Goal: Use online tool/utility: Utilize a website feature to perform a specific function

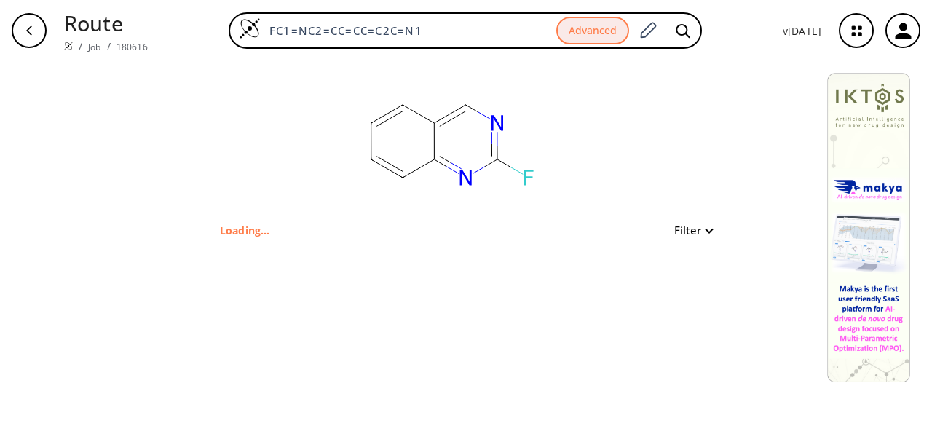
drag, startPoint x: 454, startPoint y: 32, endPoint x: 238, endPoint y: 9, distance: 216.8
click at [238, 9] on div "Route / Job / 180616 FC1=NC2=CC=CC=C2C=N1 Advanced v [DATE]" at bounding box center [466, 30] width 932 height 61
paste input "BrC(Br)C(C=C1)=CC=C1C2=CC=CC=C2C(O)=O"
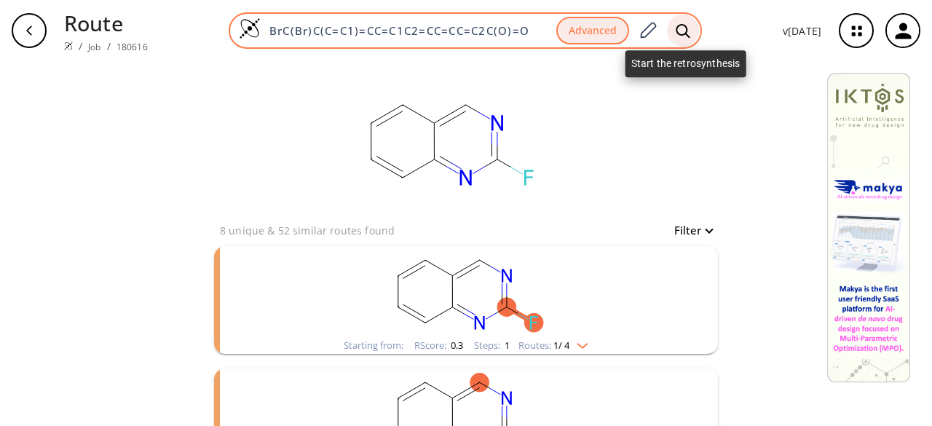
type input "BrC(Br)C(C=C1)=CC=C1C2=CC=CC=C2C(O)=O"
click at [679, 36] on icon at bounding box center [683, 30] width 15 height 15
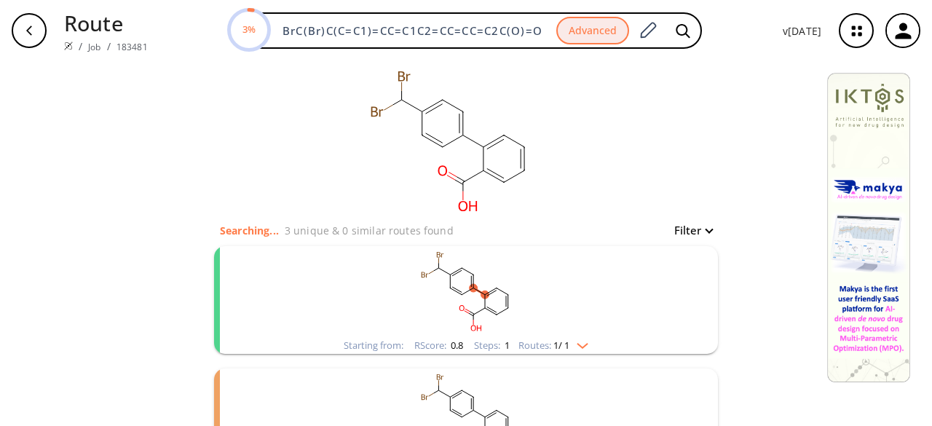
click at [529, 307] on rect "clusters" at bounding box center [466, 291] width 379 height 91
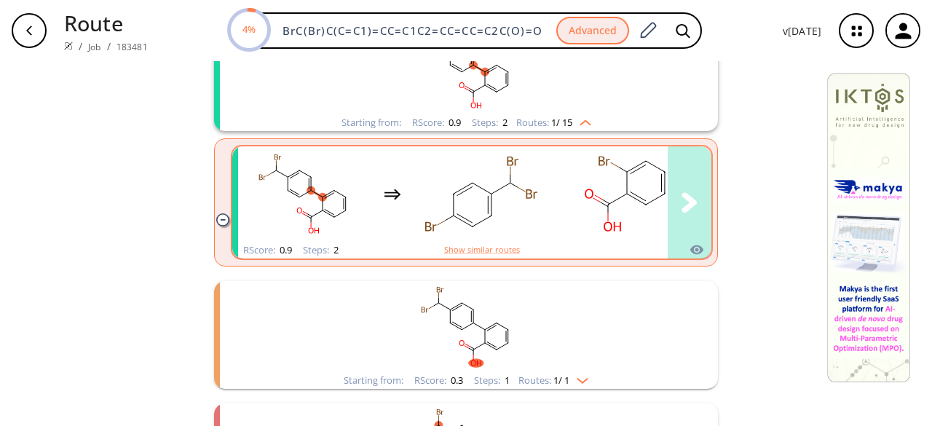
scroll to position [291, 0]
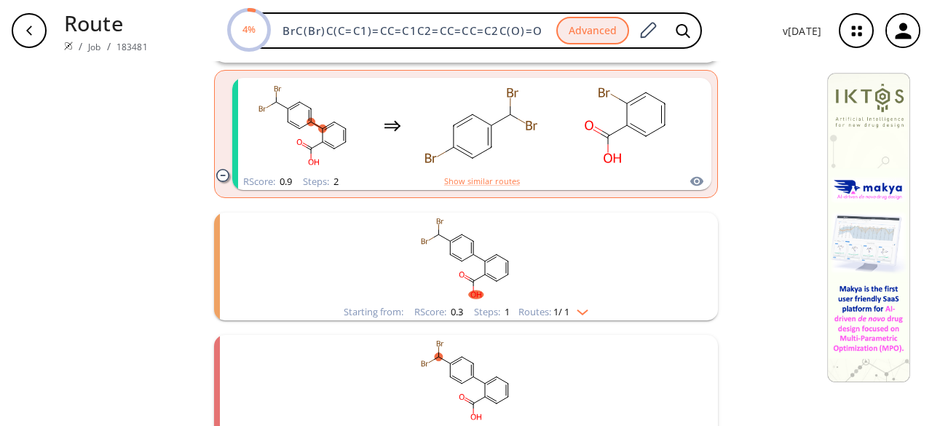
click at [569, 293] on rect "clusters" at bounding box center [466, 258] width 379 height 91
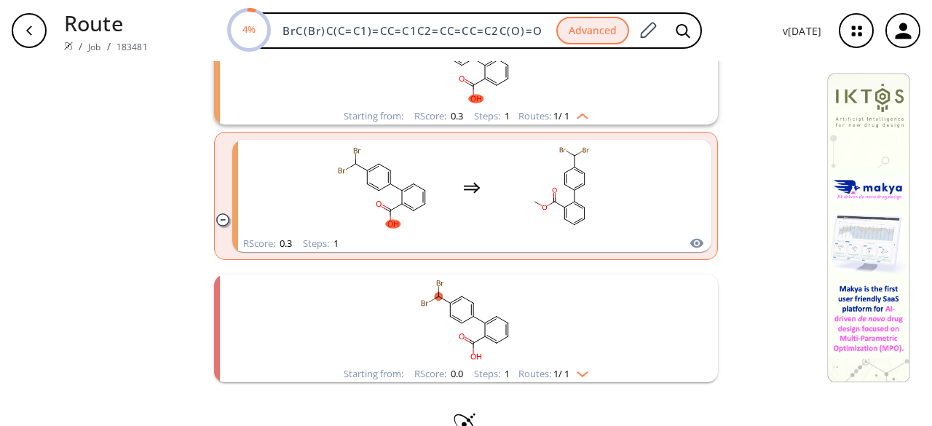
scroll to position [510, 0]
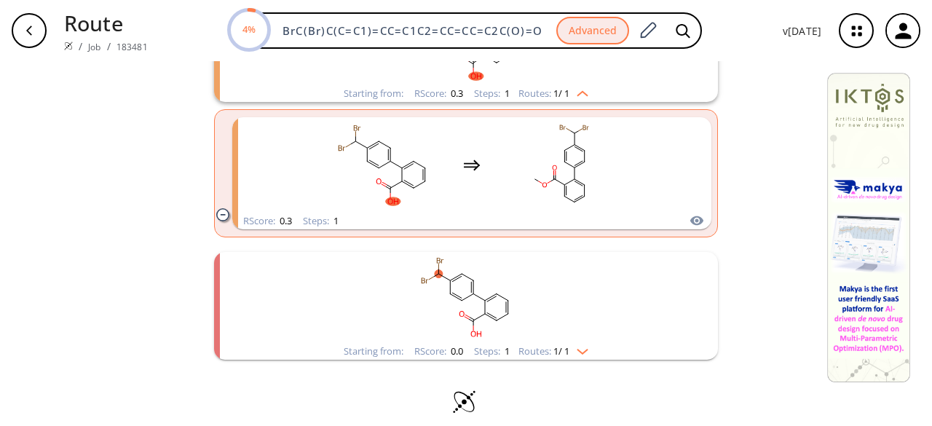
click at [569, 293] on rect "clusters" at bounding box center [466, 297] width 379 height 91
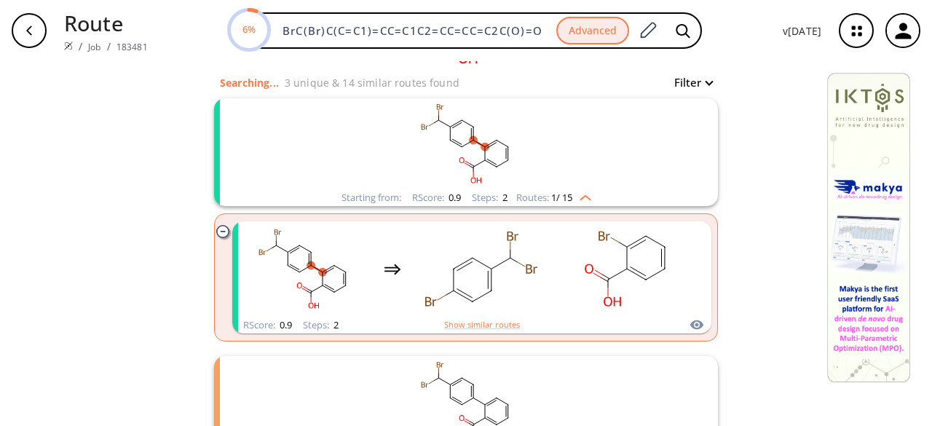
scroll to position [147, 0]
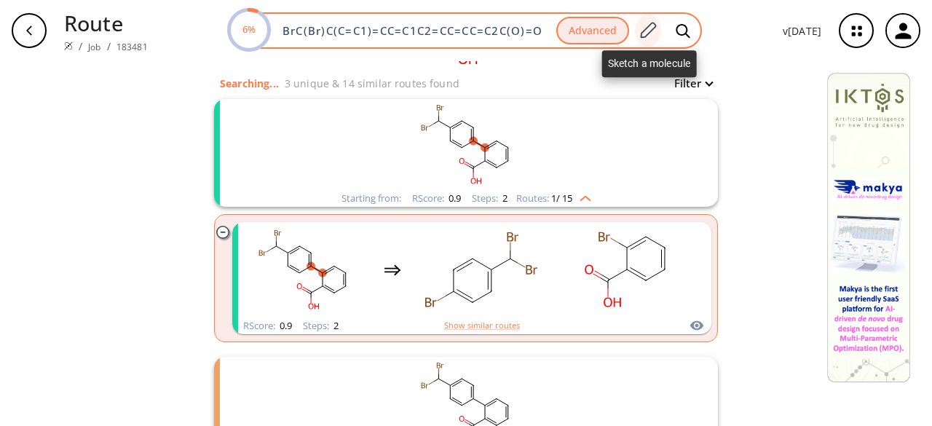
click at [654, 32] on icon at bounding box center [648, 30] width 20 height 19
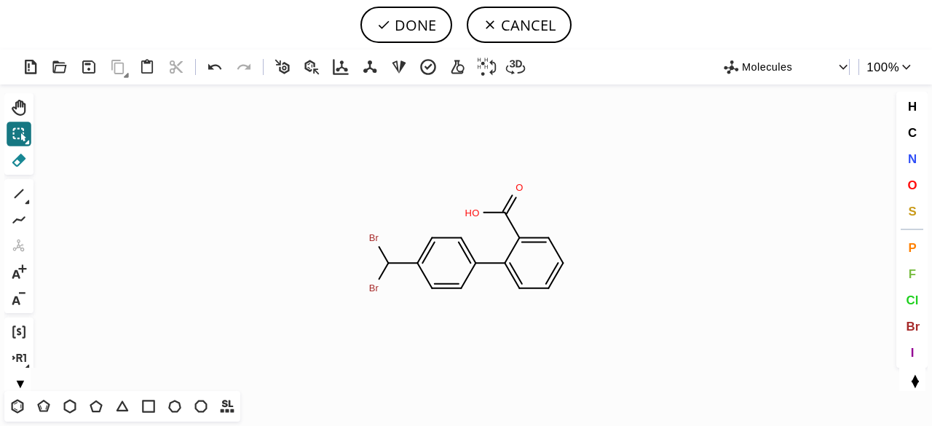
click at [17, 161] on icon at bounding box center [18, 160] width 19 height 19
click at [517, 241] on icon at bounding box center [512, 250] width 15 height 25
click at [504, 213] on icon at bounding box center [494, 213] width 21 height 0
click at [513, 193] on tspan "2" at bounding box center [513, 189] width 5 height 11
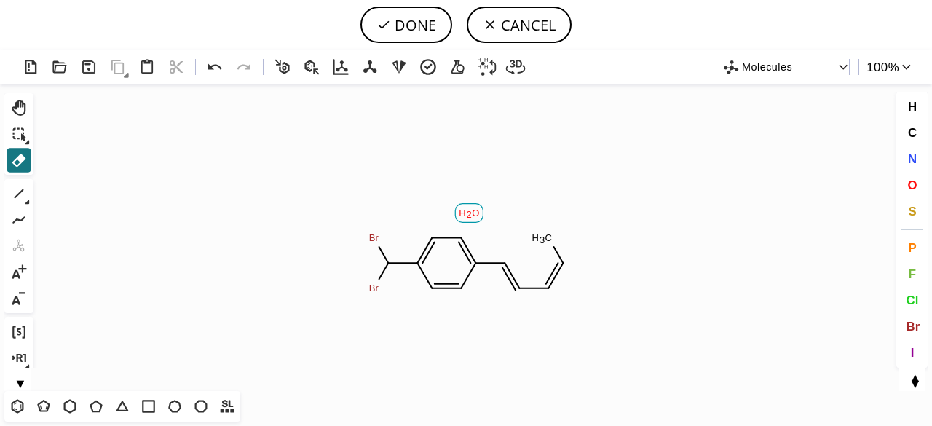
click at [473, 208] on tspan "O" at bounding box center [475, 213] width 7 height 11
click at [540, 237] on tspan "3" at bounding box center [542, 240] width 5 height 11
click at [561, 258] on tspan "C" at bounding box center [563, 263] width 7 height 11
click at [556, 275] on icon "Created with [PERSON_NAME] 2.3.0 C H 3 Br Br" at bounding box center [466, 237] width 854 height 307
click at [553, 293] on tspan "H" at bounding box center [555, 288] width 7 height 11
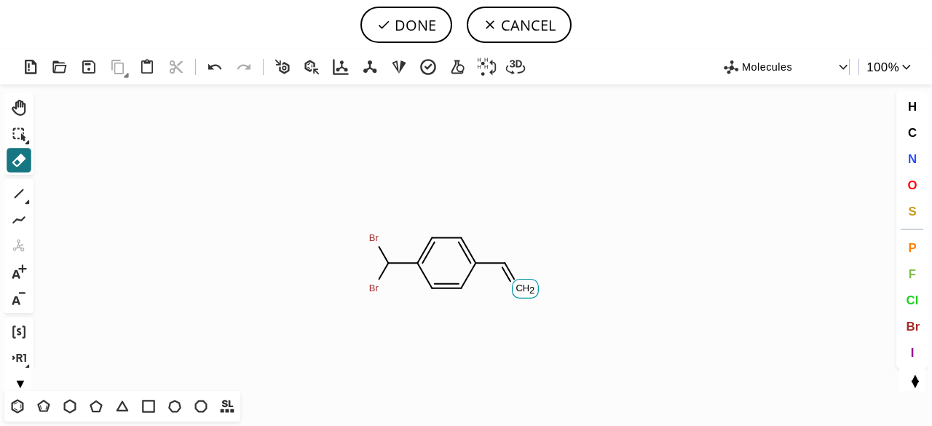
click at [524, 289] on tspan "H" at bounding box center [526, 288] width 7 height 11
click at [504, 262] on tspan "C" at bounding box center [505, 263] width 7 height 11
click at [398, 29] on button "DONE" at bounding box center [407, 25] width 92 height 36
type input "BrC(C1=CC=CC=C1)Br"
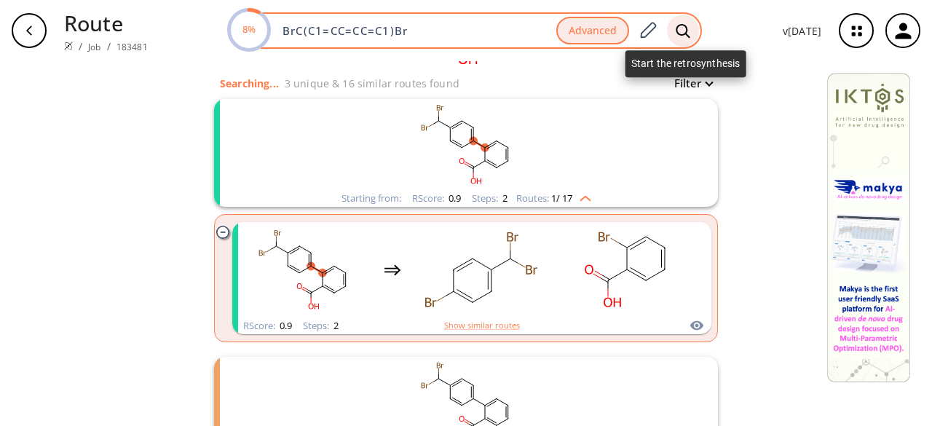
click at [686, 31] on icon at bounding box center [683, 30] width 15 height 15
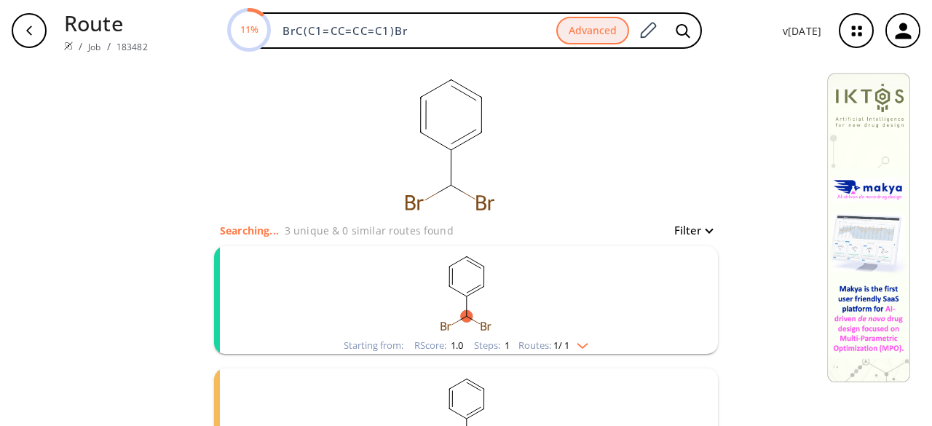
click at [492, 288] on rect "clusters" at bounding box center [466, 291] width 379 height 91
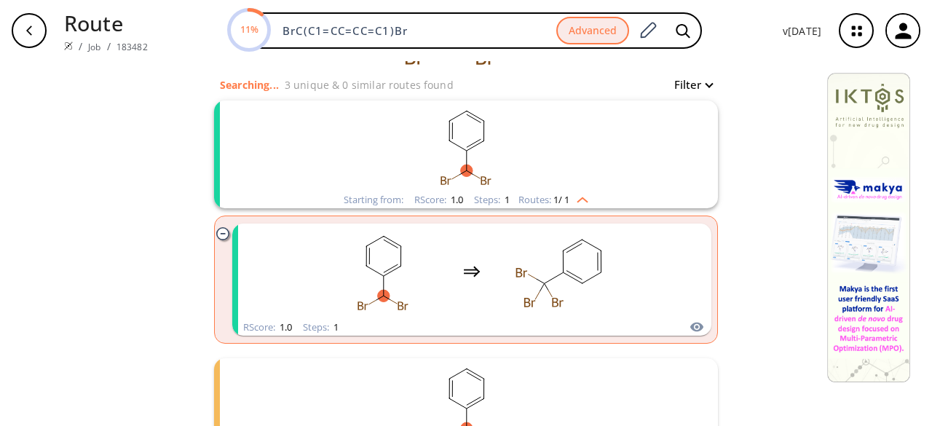
scroll to position [291, 0]
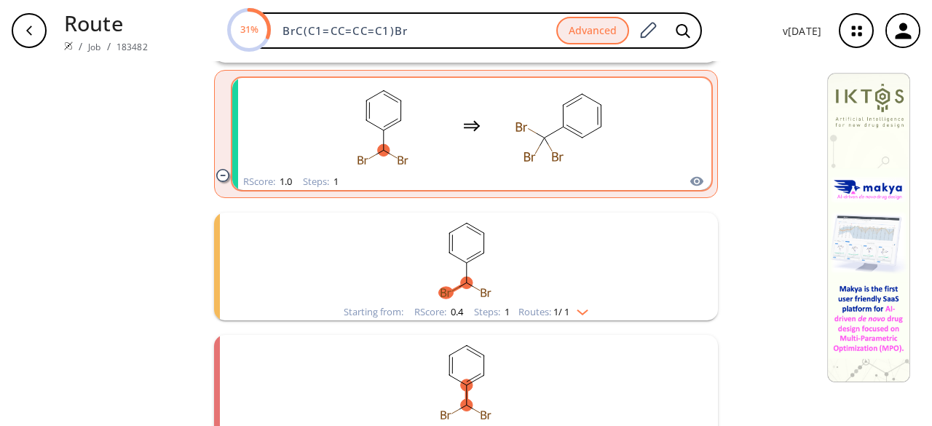
click at [467, 159] on div "clusters" at bounding box center [472, 125] width 309 height 95
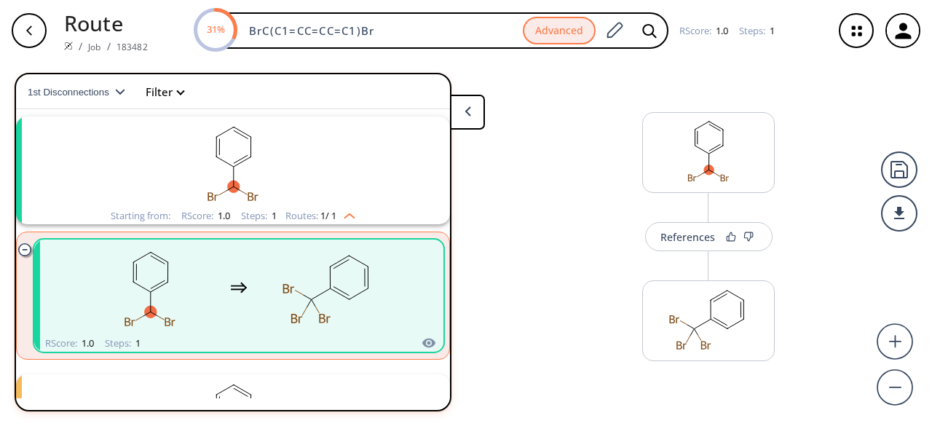
scroll to position [33, 0]
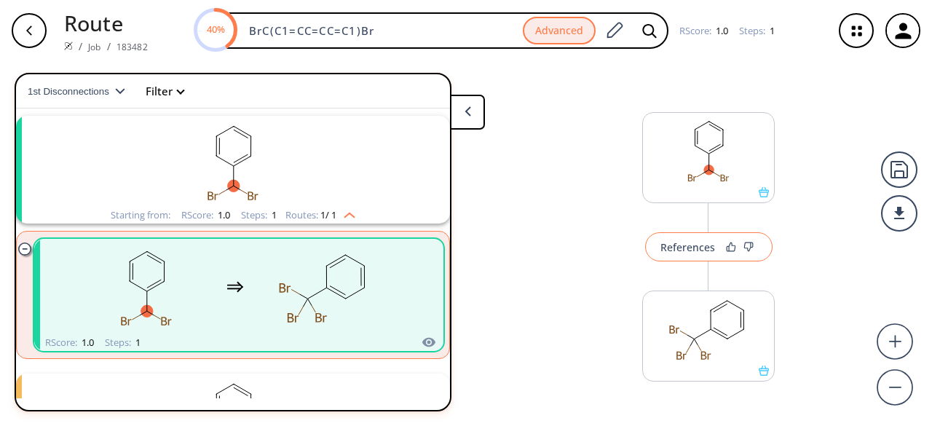
click at [671, 252] on div "References" at bounding box center [688, 247] width 55 height 9
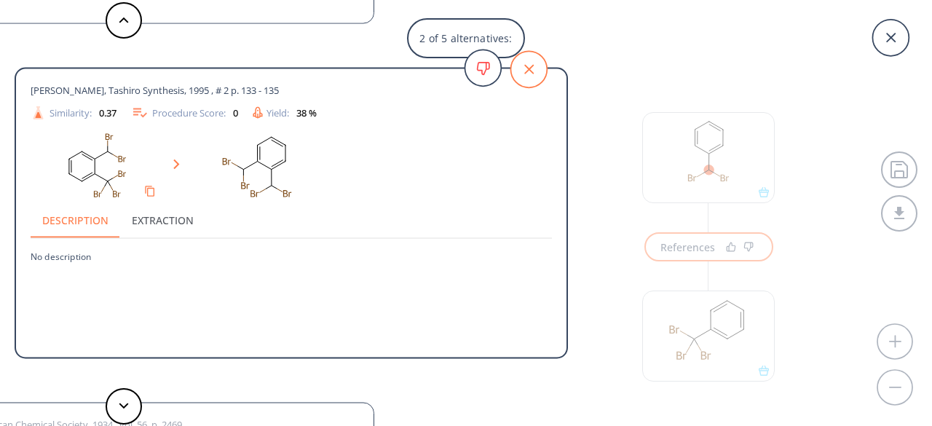
click at [543, 60] on icon at bounding box center [529, 69] width 36 height 36
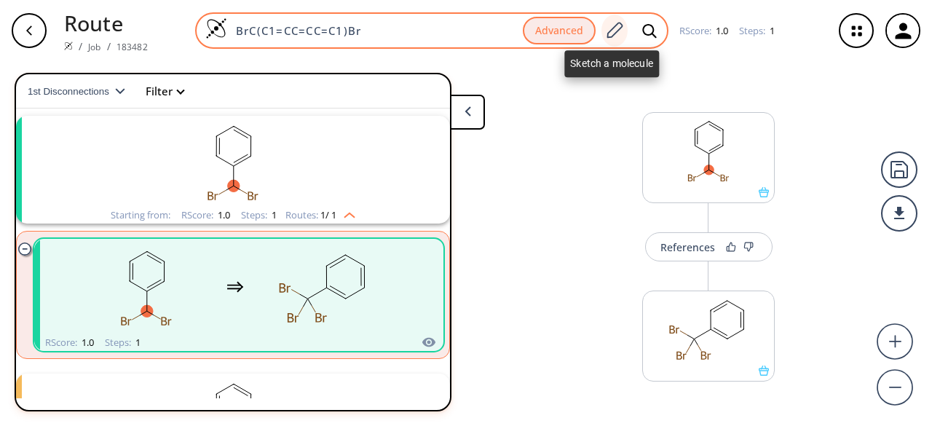
click at [607, 39] on icon at bounding box center [614, 30] width 20 height 19
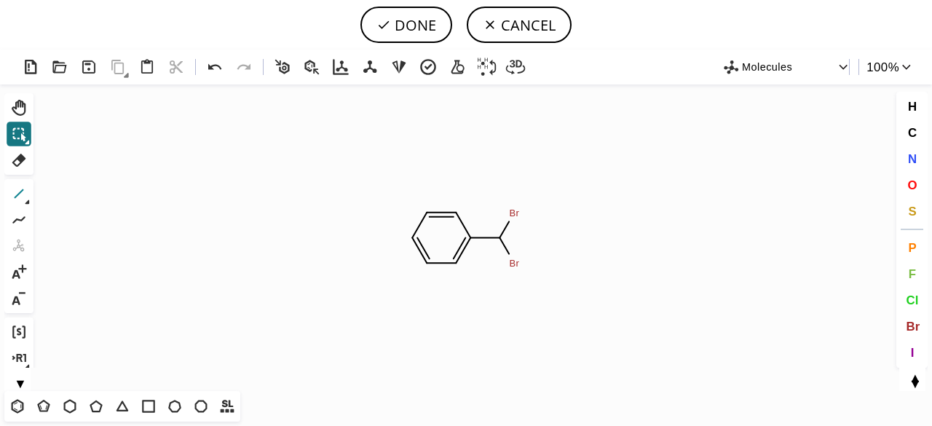
click at [23, 192] on icon at bounding box center [18, 193] width 19 height 19
drag, startPoint x: 507, startPoint y: 241, endPoint x: 548, endPoint y: 238, distance: 40.9
drag, startPoint x: 909, startPoint y: 324, endPoint x: 870, endPoint y: 302, distance: 45.3
click at [912, 323] on span "Br" at bounding box center [913, 326] width 14 height 14
click at [532, 247] on tspan "Br" at bounding box center [532, 247] width 10 height 11
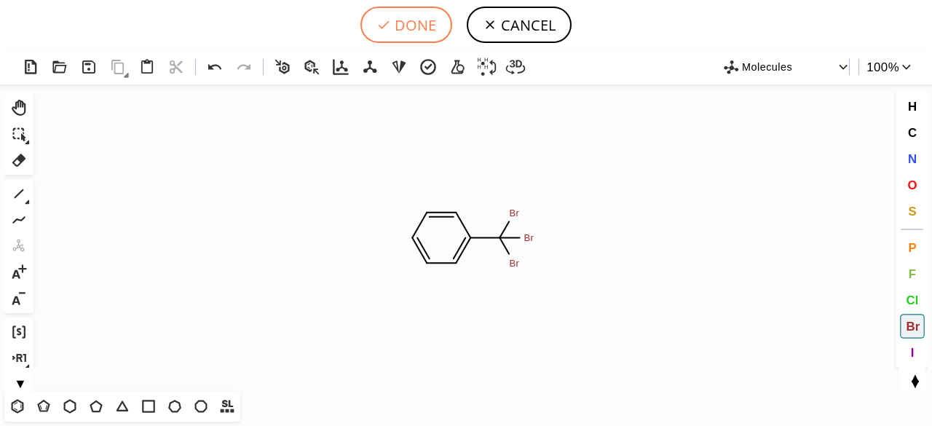
click at [393, 25] on button "DONE" at bounding box center [407, 25] width 92 height 36
type input "BrC(Br)(Br)C1C=CC=CC=1"
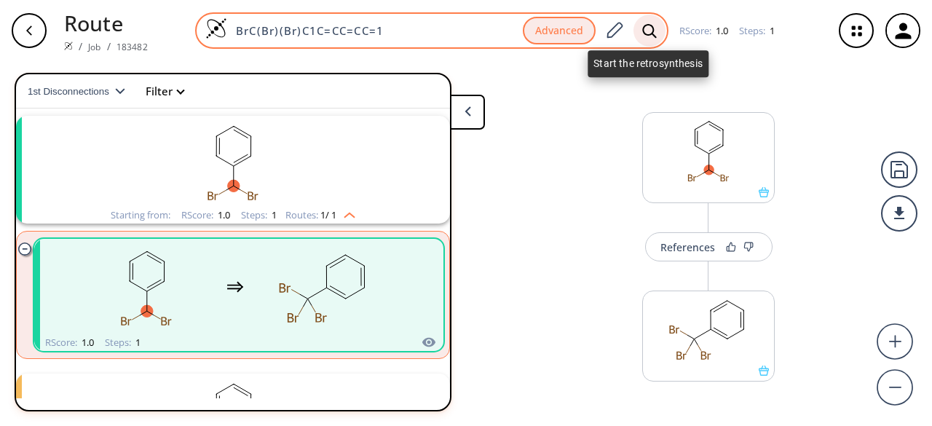
click at [648, 28] on icon at bounding box center [649, 30] width 15 height 15
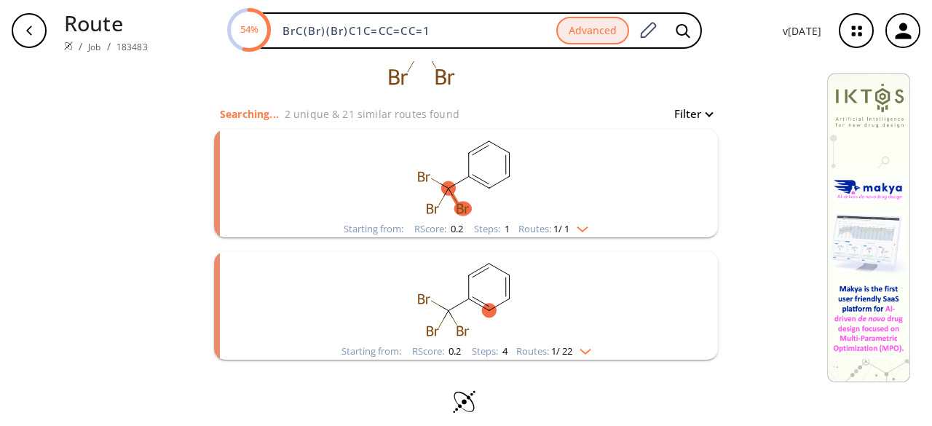
scroll to position [130, 0]
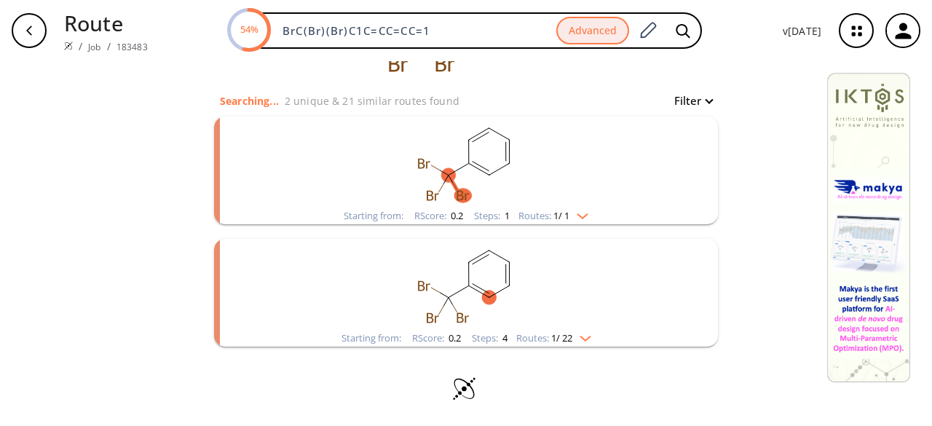
click at [544, 200] on rect "clusters" at bounding box center [466, 162] width 379 height 91
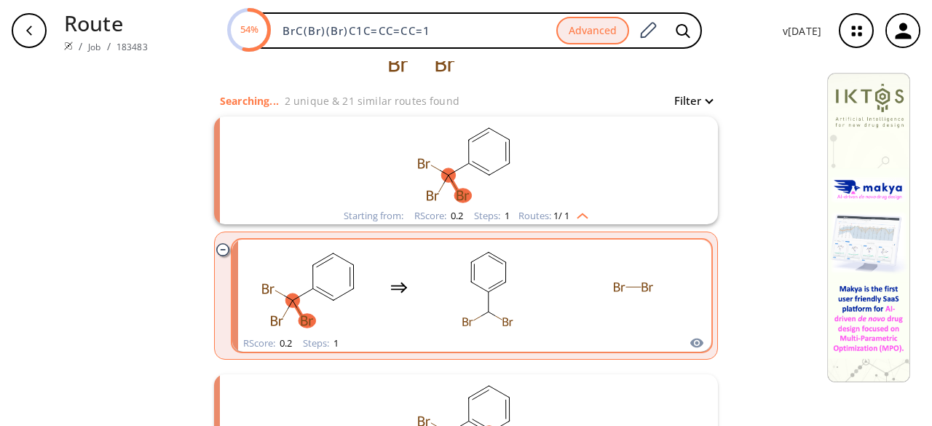
click at [544, 308] on rect "clusters" at bounding box center [487, 287] width 131 height 91
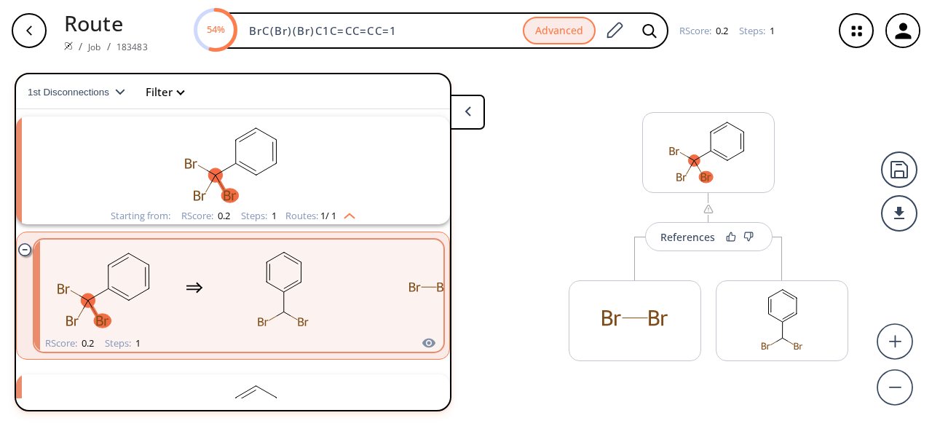
scroll to position [33, 0]
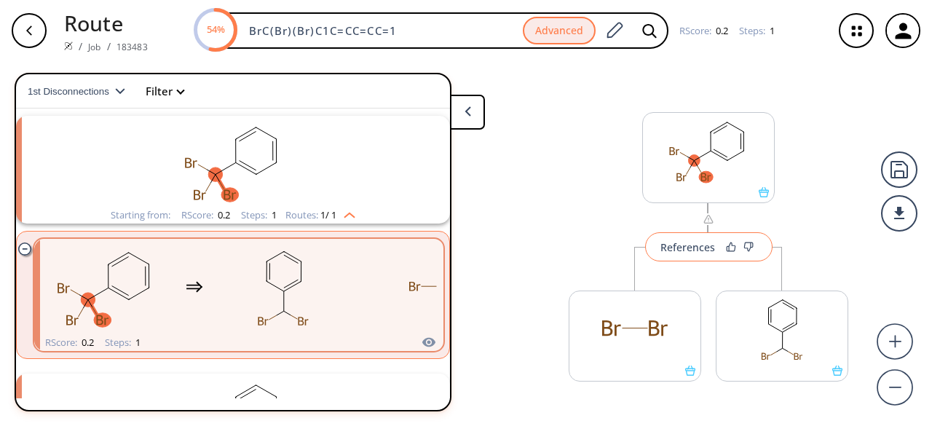
click at [714, 252] on button "References" at bounding box center [708, 246] width 127 height 29
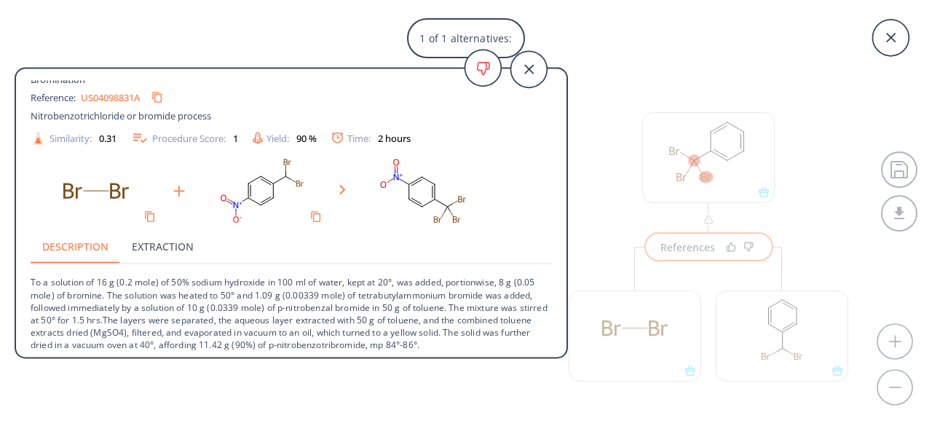
scroll to position [15, 0]
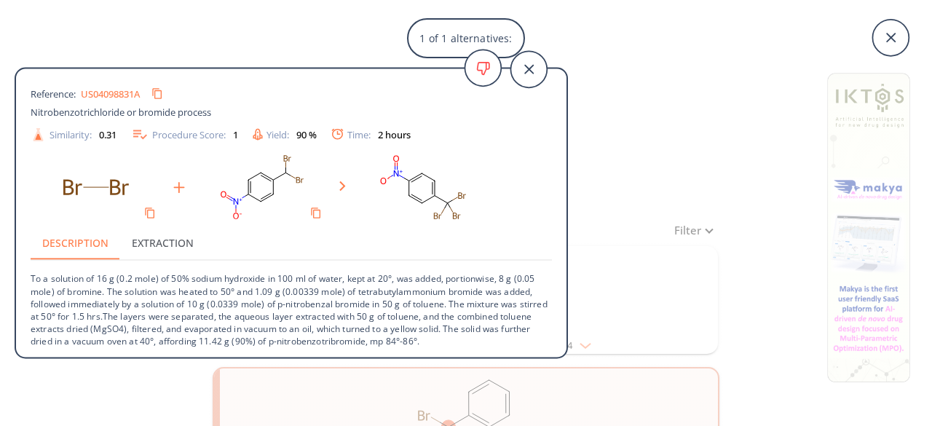
click at [728, 264] on div "1 of 1 alternatives: Bromination Reference: US04098831A Nitrobenzotrichloride o…" at bounding box center [466, 213] width 932 height 426
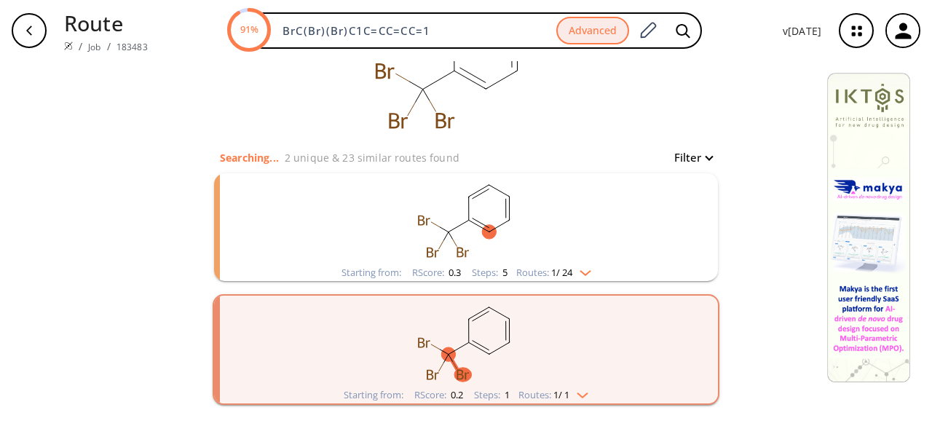
scroll to position [130, 0]
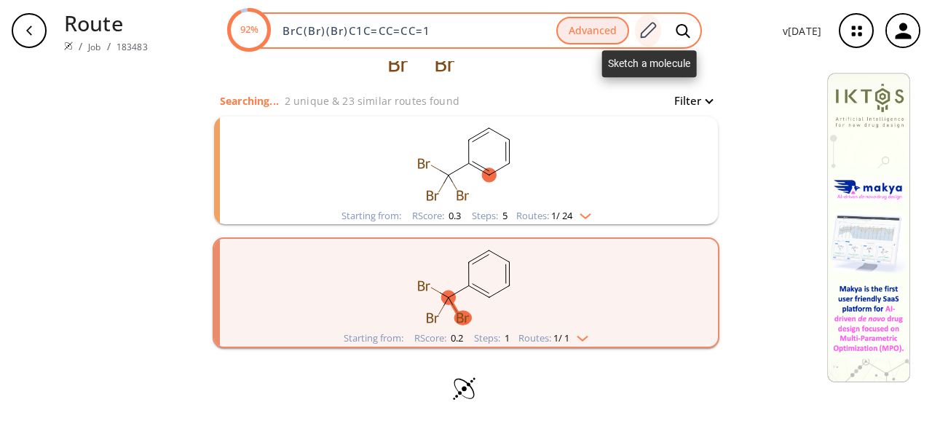
click at [649, 36] on icon at bounding box center [649, 30] width 16 height 16
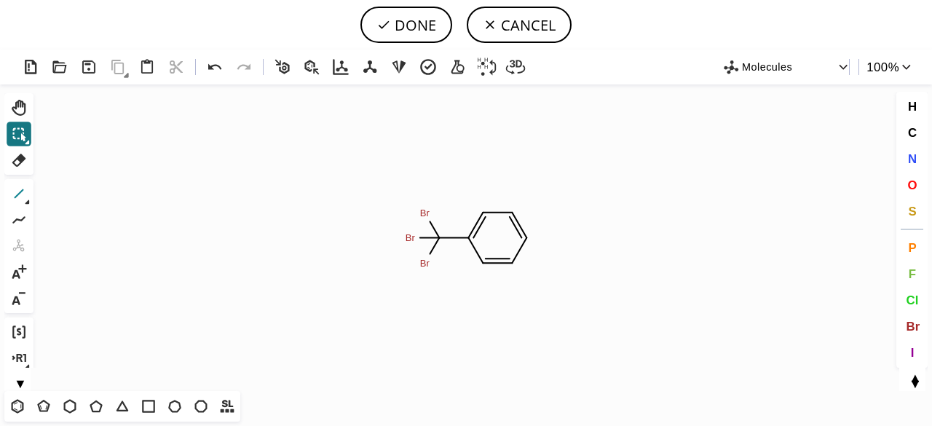
click at [19, 192] on icon at bounding box center [18, 193] width 19 height 19
click at [18, 411] on icon at bounding box center [17, 406] width 19 height 19
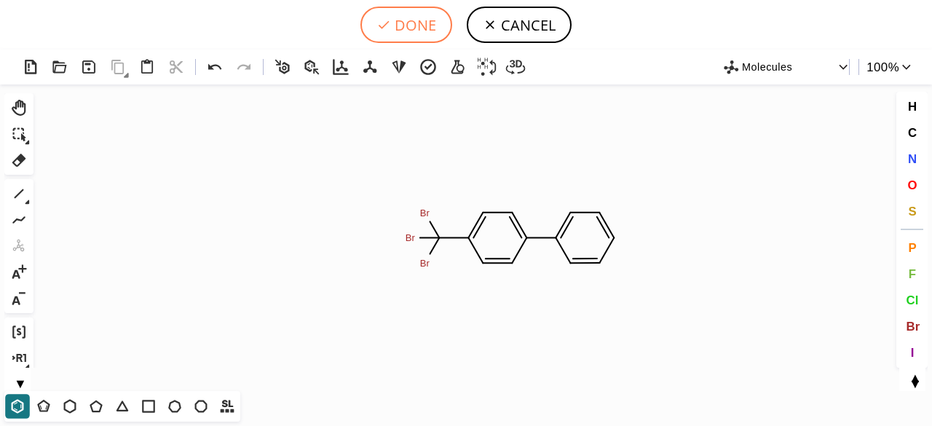
click at [409, 23] on button "DONE" at bounding box center [407, 25] width 92 height 36
type input "BrC(C1=CC=C(C2C=CC=CC=2)C=C1)(Br)Br"
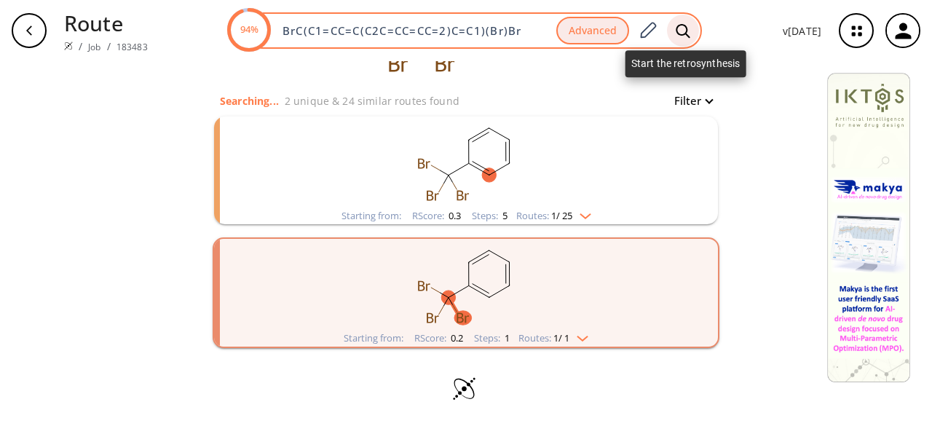
click at [682, 33] on icon at bounding box center [683, 30] width 15 height 15
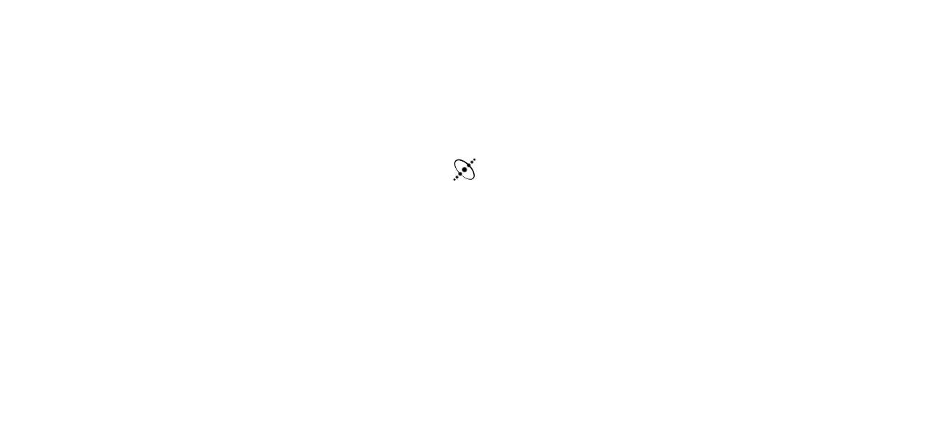
scroll to position [83, 0]
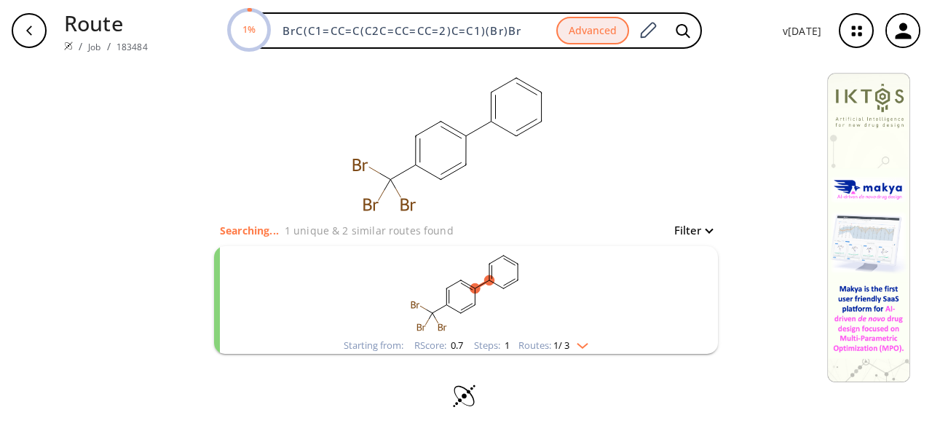
click at [552, 315] on rect "clusters" at bounding box center [466, 291] width 379 height 91
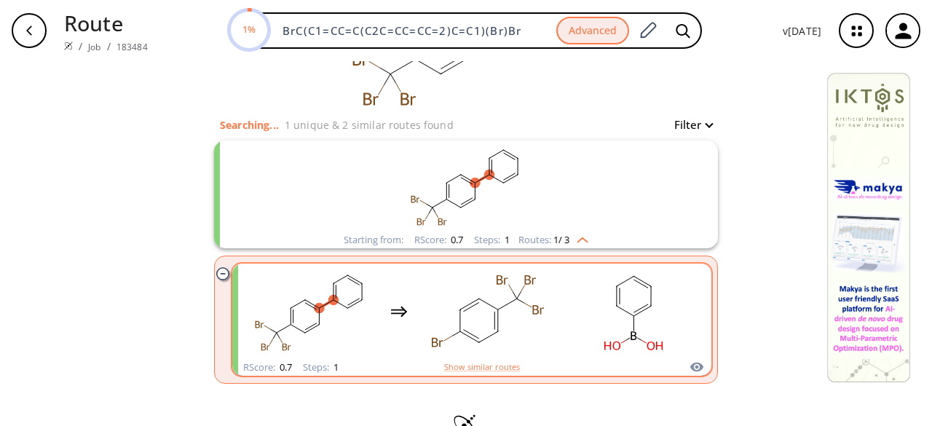
scroll to position [143, 0]
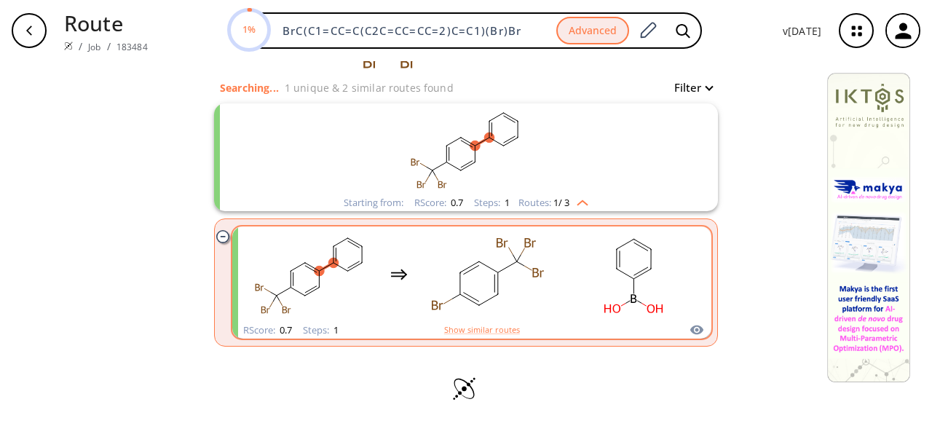
click at [554, 310] on div "clusters" at bounding box center [472, 273] width 454 height 95
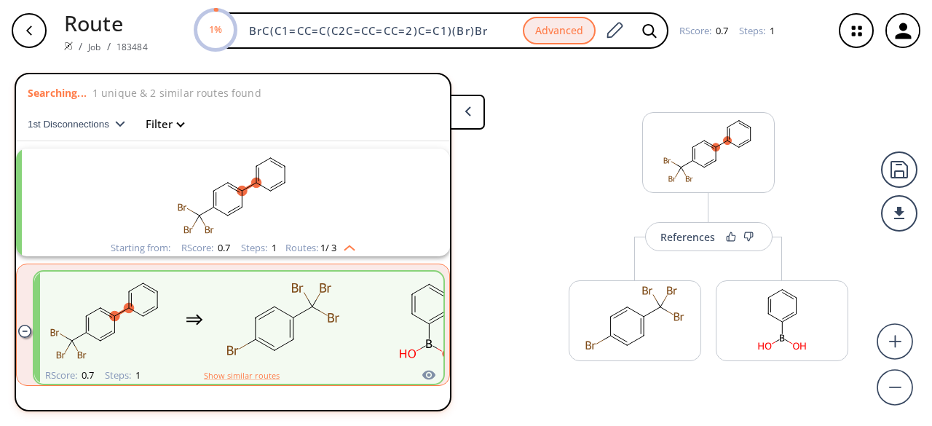
scroll to position [33, 0]
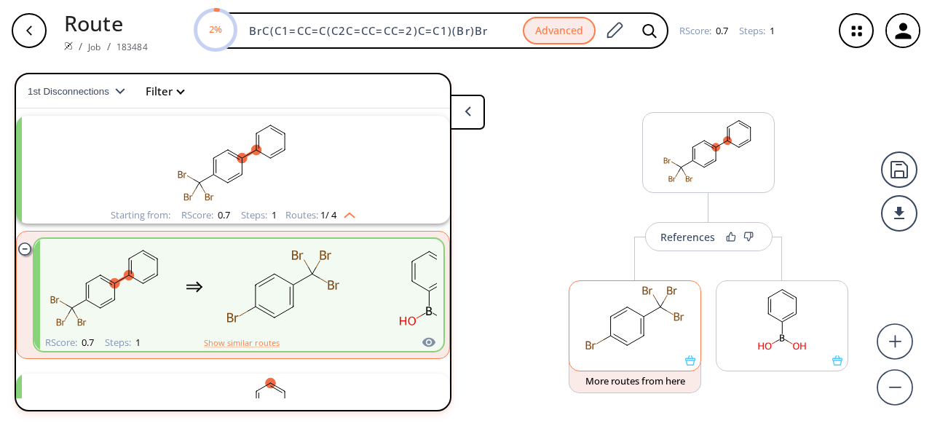
click at [631, 333] on rect at bounding box center [635, 318] width 131 height 74
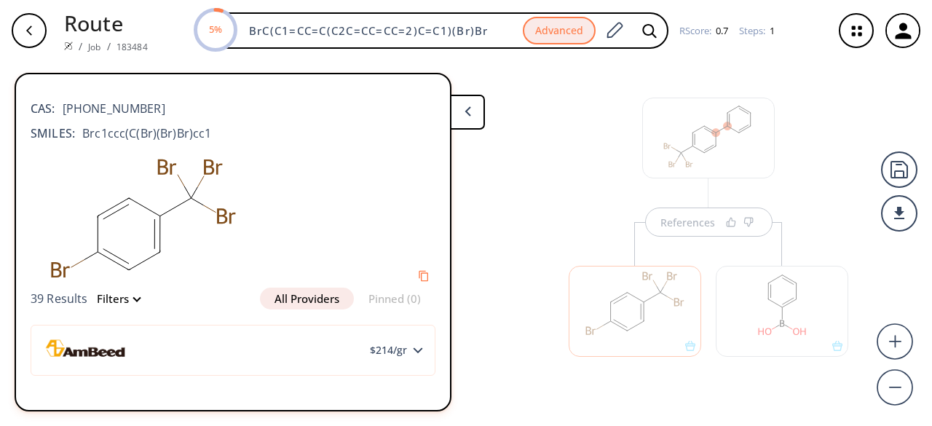
click at [479, 113] on button at bounding box center [467, 112] width 35 height 35
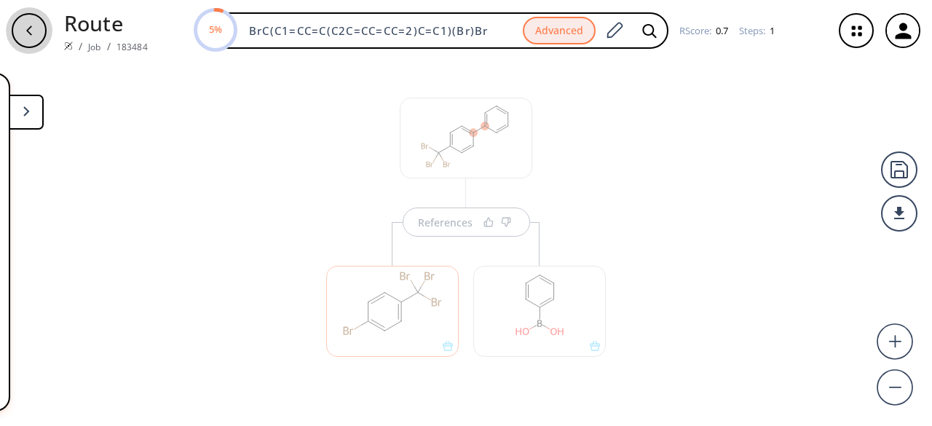
click at [19, 35] on div "button" at bounding box center [29, 30] width 35 height 35
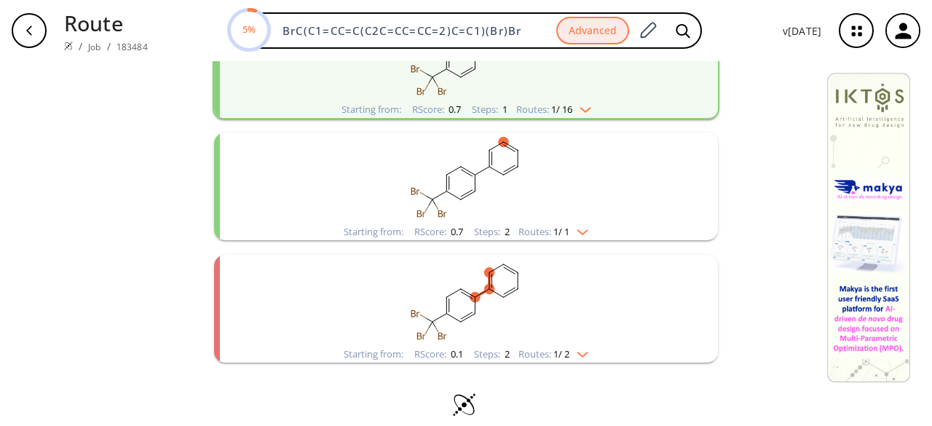
scroll to position [252, 0]
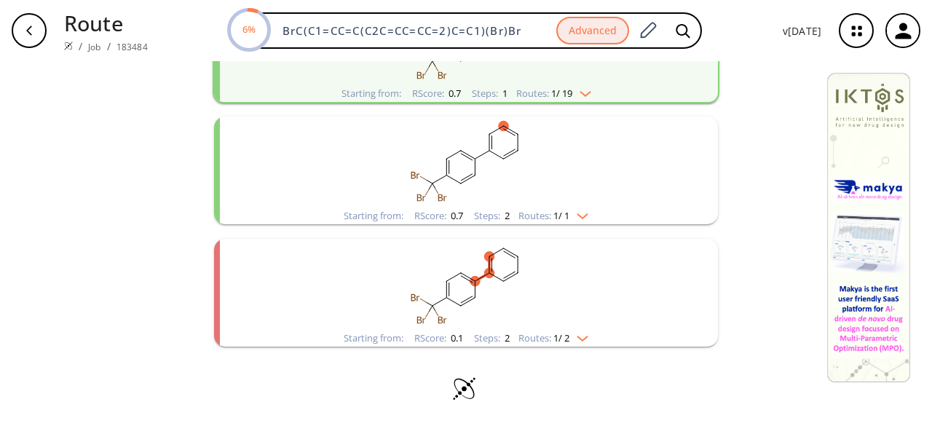
click at [530, 303] on rect "clusters" at bounding box center [466, 284] width 379 height 91
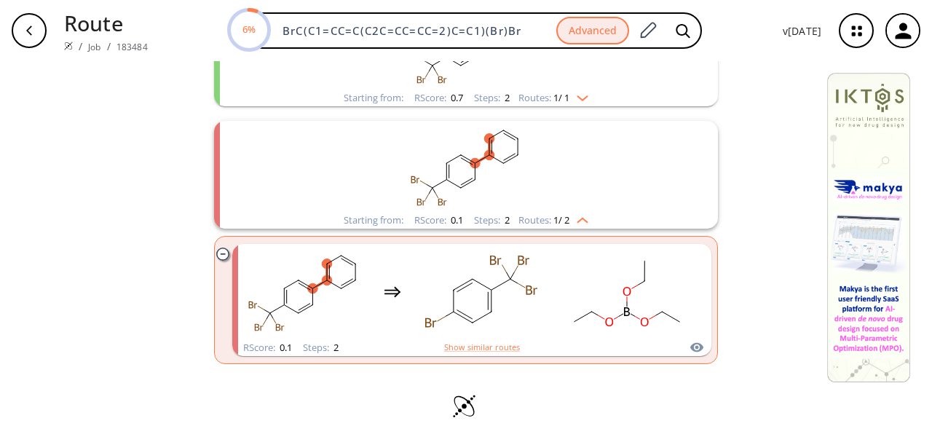
scroll to position [387, 0]
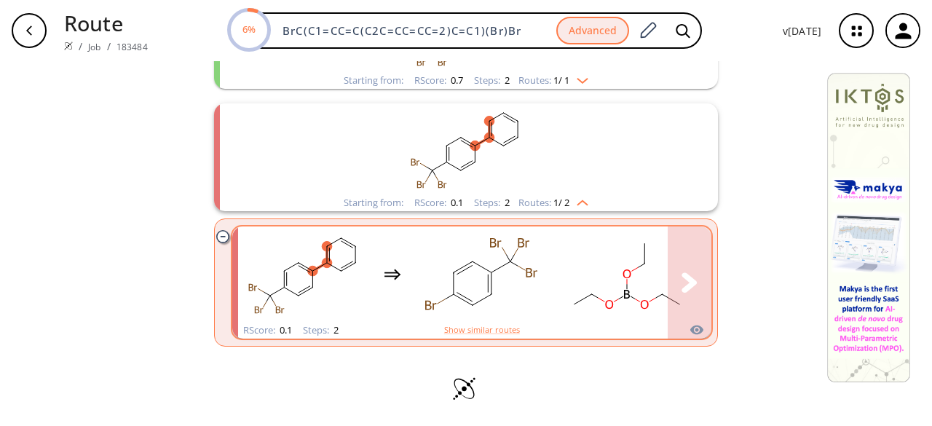
click at [531, 302] on rect "clusters" at bounding box center [481, 274] width 131 height 91
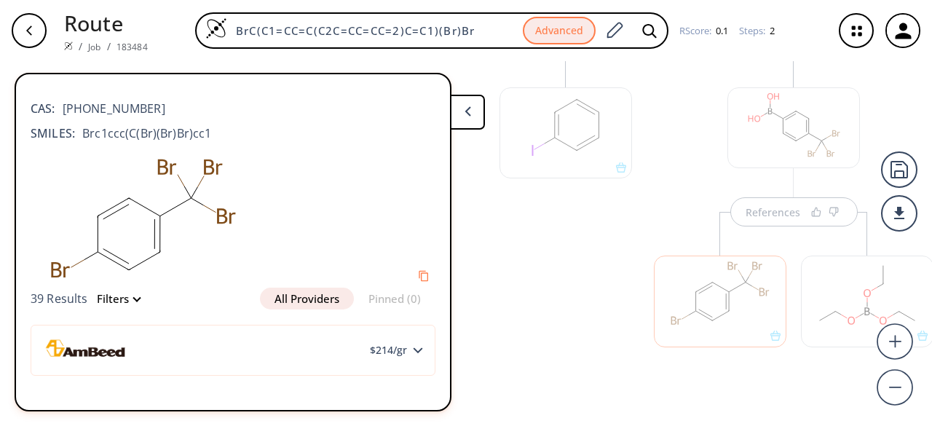
scroll to position [211, 0]
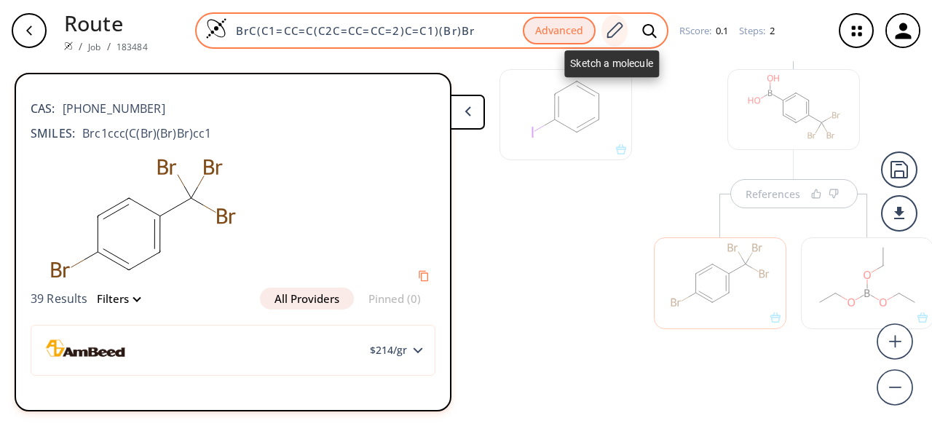
click at [610, 30] on icon at bounding box center [615, 30] width 16 height 16
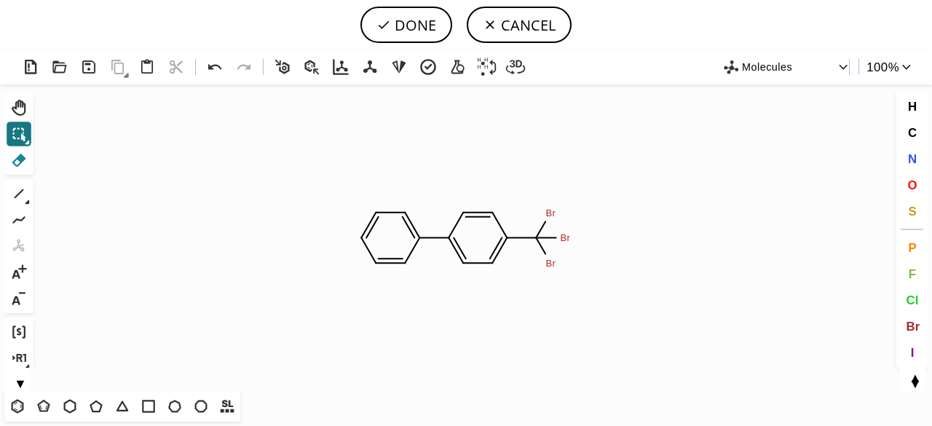
click at [18, 153] on icon at bounding box center [18, 160] width 19 height 19
click at [403, 256] on circle at bounding box center [404, 262] width 19 height 19
click at [409, 218] on circle at bounding box center [404, 212] width 19 height 19
click at [379, 218] on rect at bounding box center [382, 213] width 26 height 19
drag, startPoint x: 361, startPoint y: 240, endPoint x: 371, endPoint y: 244, distance: 11.1
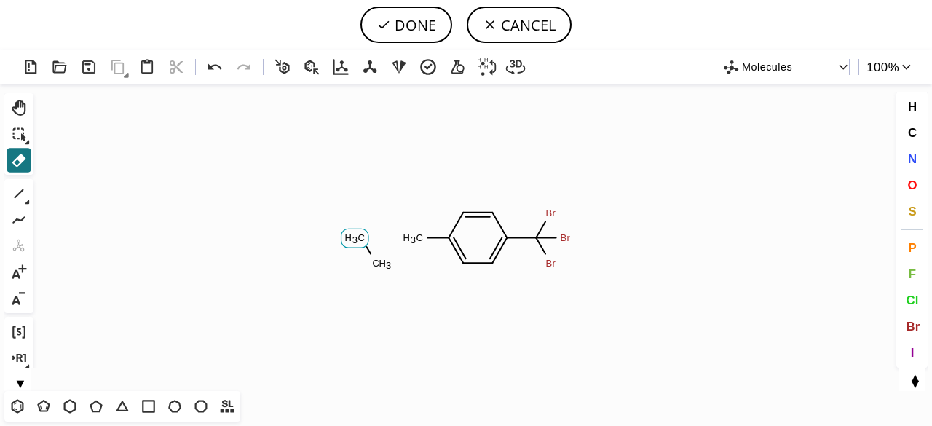
click at [363, 240] on tspan "C" at bounding box center [361, 237] width 7 height 11
click at [379, 263] on tspan "H" at bounding box center [382, 263] width 7 height 11
click at [913, 328] on span "Br" at bounding box center [913, 326] width 14 height 14
click at [416, 244] on tspan "Br" at bounding box center [416, 244] width 10 height 11
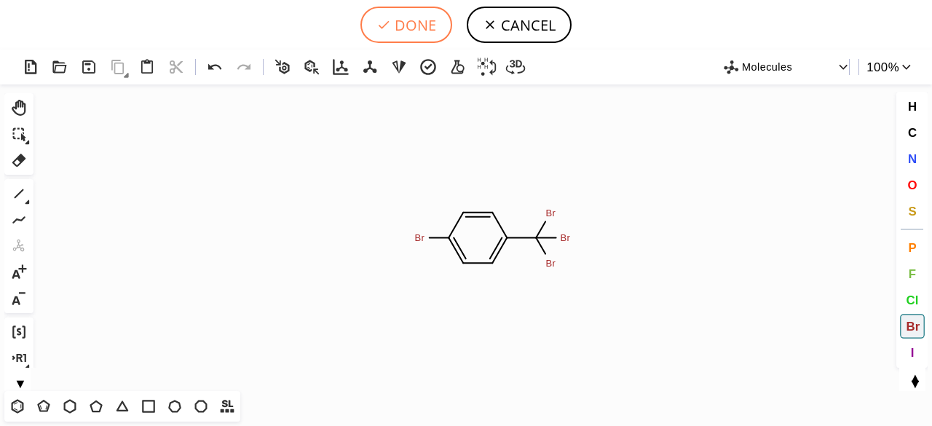
click at [398, 33] on button "DONE" at bounding box center [407, 25] width 92 height 36
type input "BrC(Br)(Br)C1C=CC(Br)=CC=1"
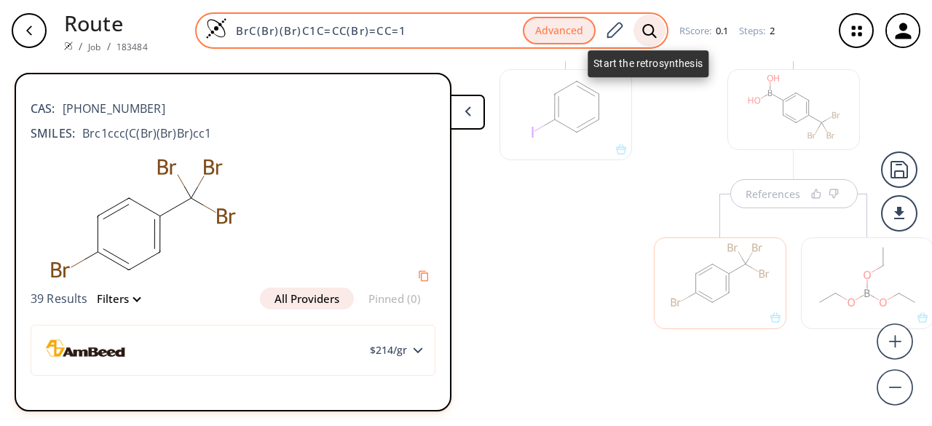
click at [648, 34] on icon at bounding box center [649, 30] width 14 height 14
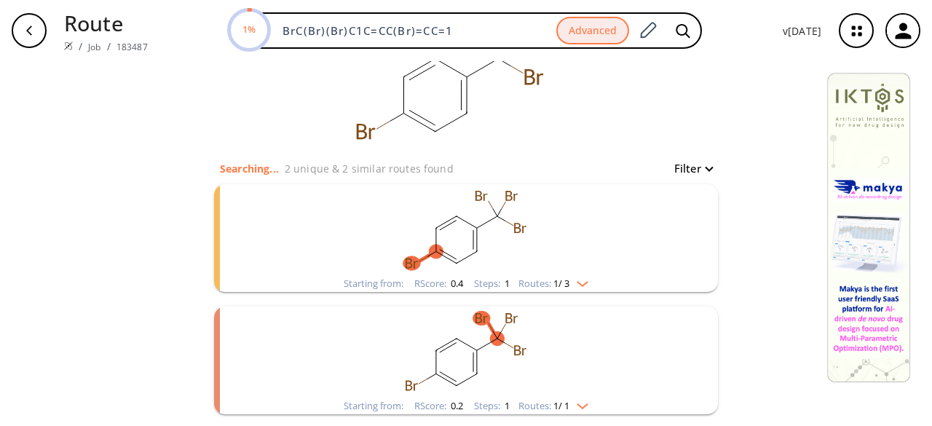
scroll to position [130, 0]
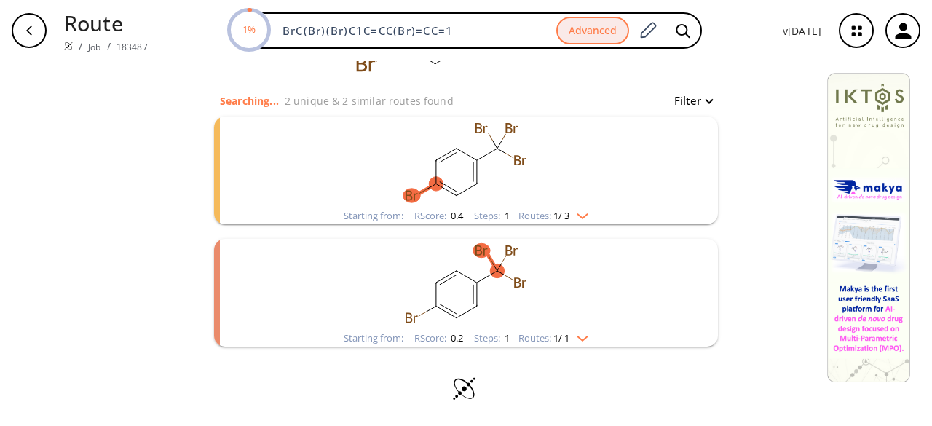
click at [583, 191] on rect "clusters" at bounding box center [466, 162] width 379 height 91
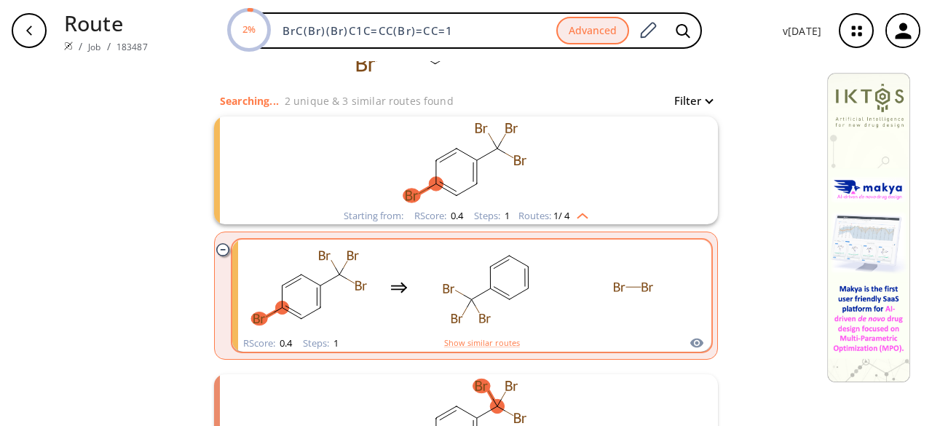
click at [553, 299] on div "clusters" at bounding box center [472, 287] width 454 height 95
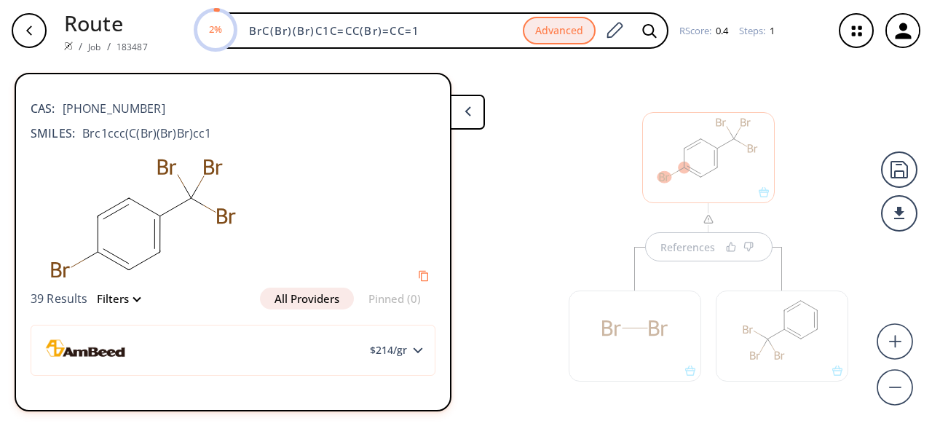
scroll to position [25, 0]
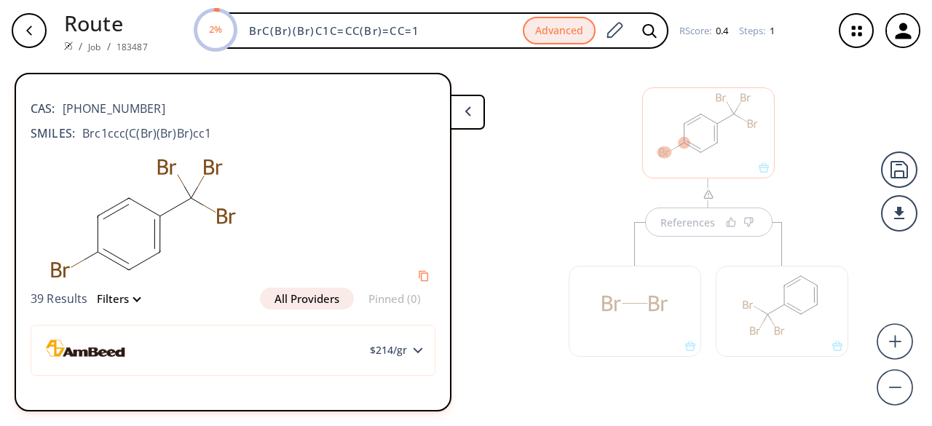
click at [689, 218] on div "References" at bounding box center [709, 207] width 135 height 58
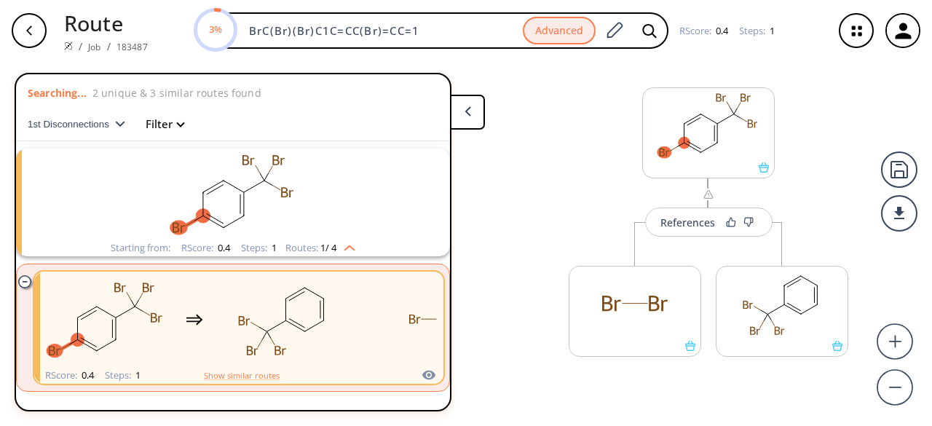
scroll to position [33, 0]
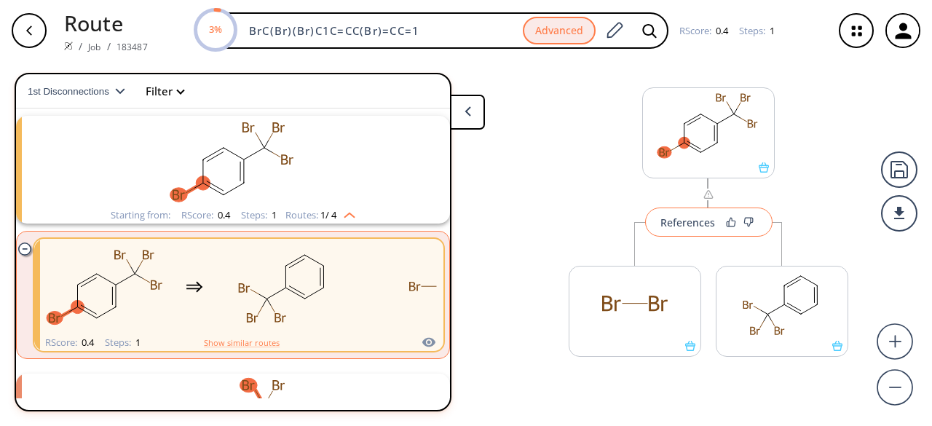
click at [691, 225] on div "References" at bounding box center [688, 222] width 55 height 9
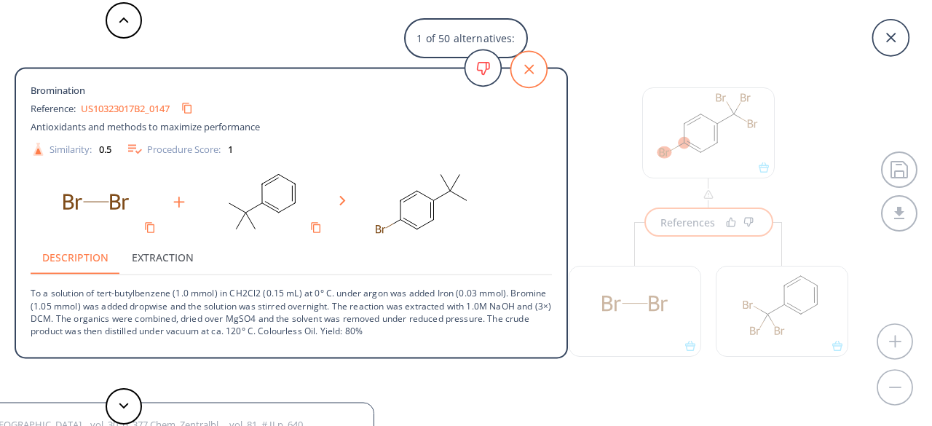
click at [532, 66] on icon at bounding box center [529, 69] width 36 height 36
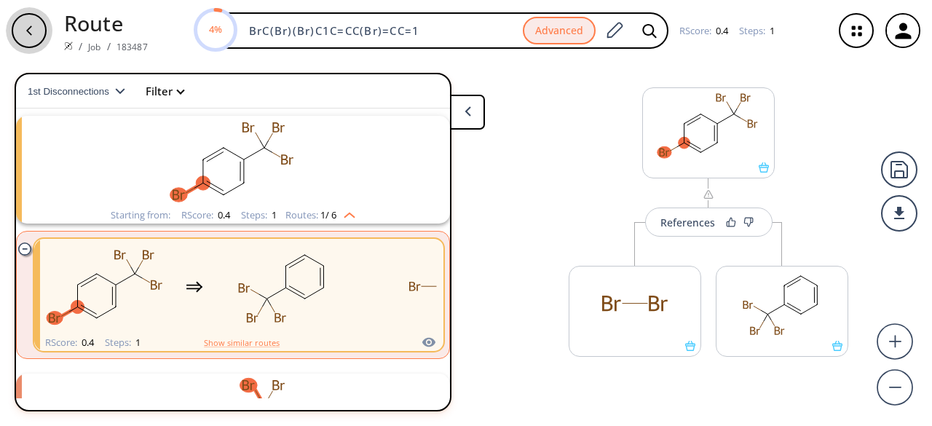
click at [30, 39] on div "button" at bounding box center [29, 30] width 35 height 35
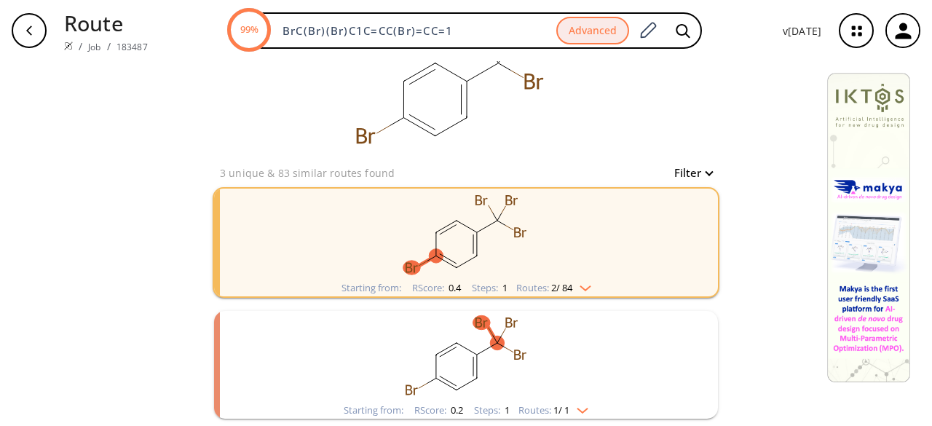
scroll to position [57, 0]
click at [577, 375] on rect "clusters" at bounding box center [466, 357] width 379 height 91
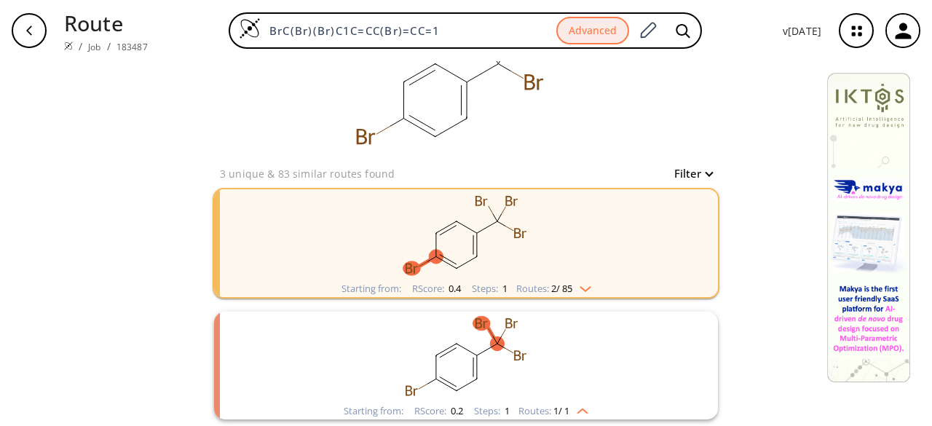
click at [572, 372] on rect "clusters" at bounding box center [466, 357] width 379 height 91
